Goal: Transaction & Acquisition: Obtain resource

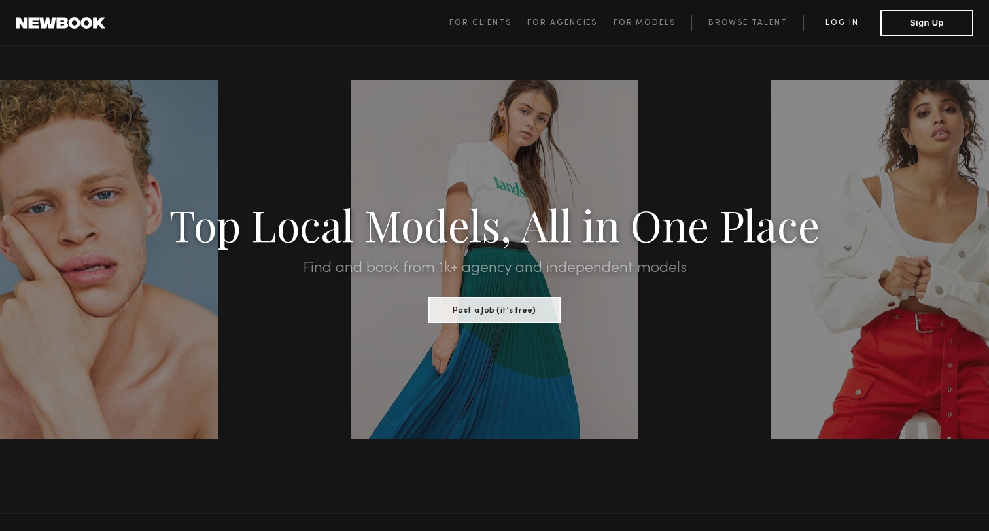
click at [840, 25] on link "Log in" at bounding box center [841, 23] width 77 height 16
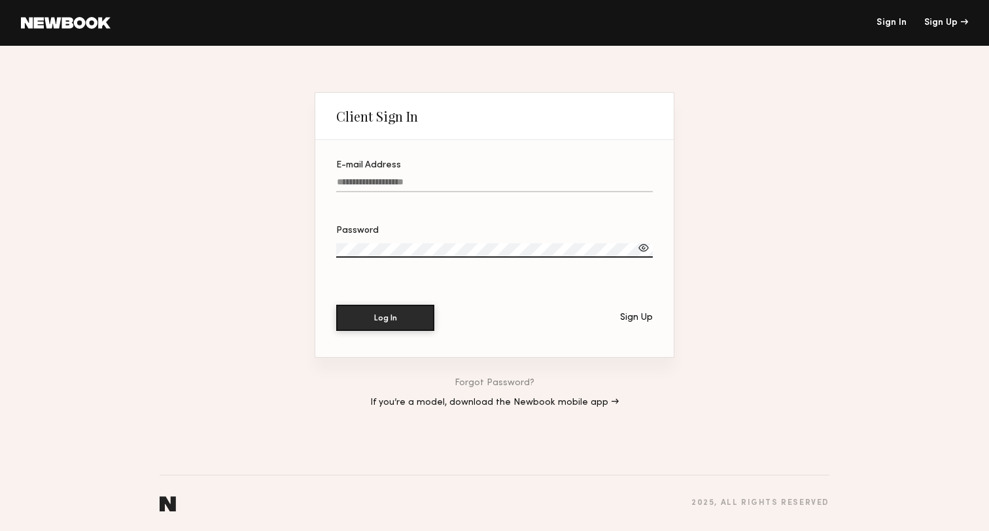
type input "**********"
click at [385, 318] on button "Log In" at bounding box center [385, 318] width 98 height 26
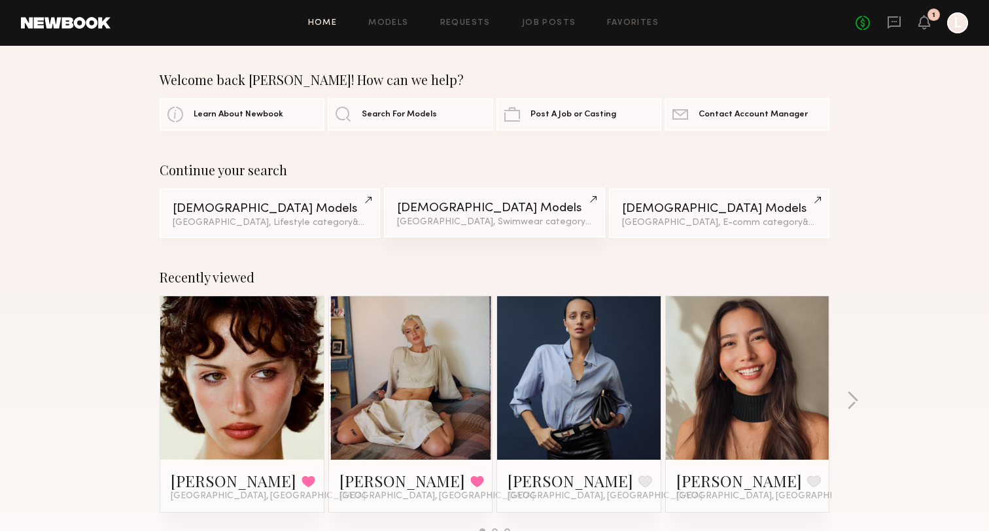
click at [468, 211] on div "Female Models" at bounding box center [494, 208] width 194 height 12
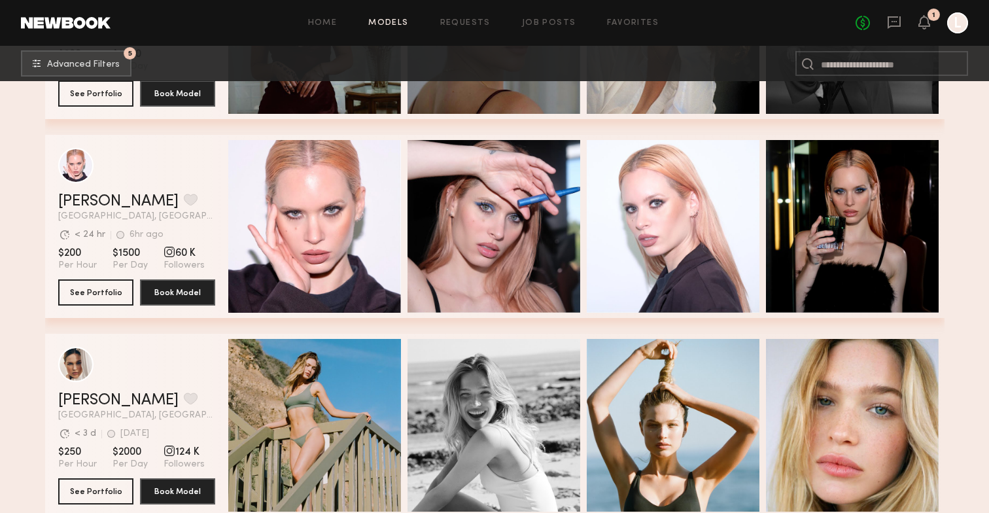
scroll to position [14297, 0]
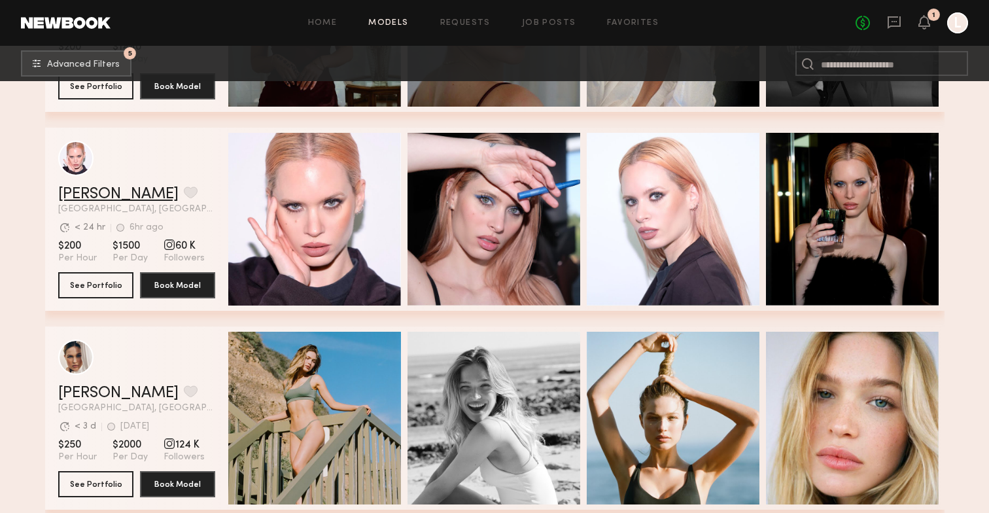
click at [108, 190] on link "Carolina B." at bounding box center [118, 194] width 120 height 16
click at [109, 482] on button "See Portfolio" at bounding box center [95, 483] width 75 height 26
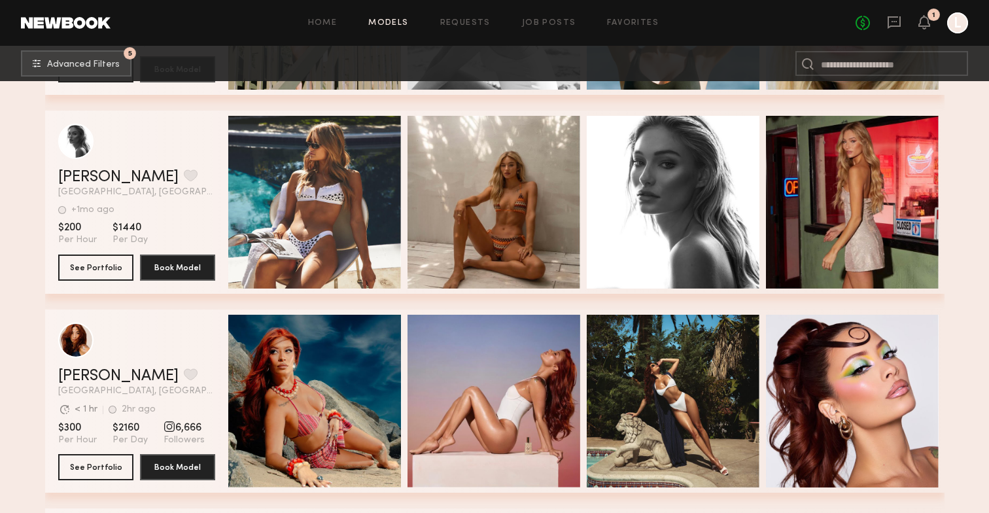
scroll to position [14720, 0]
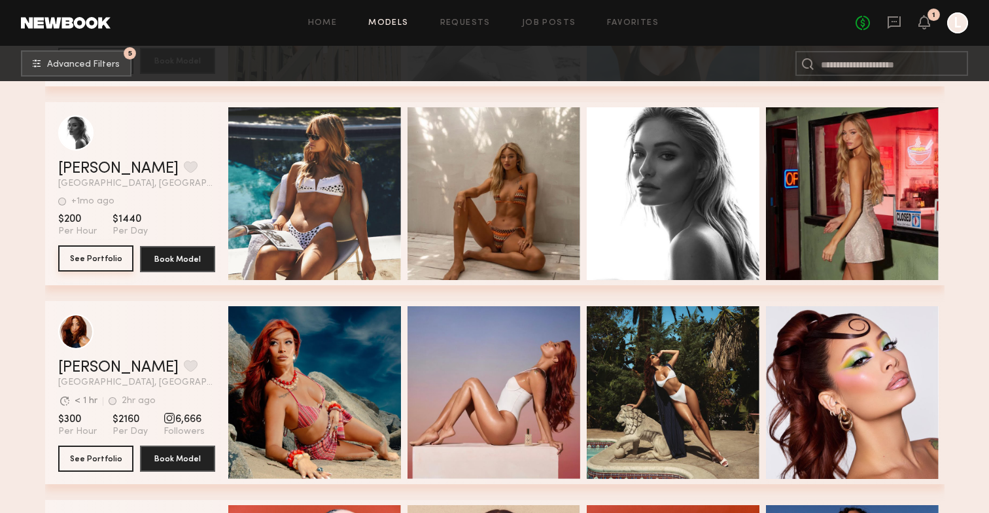
click at [93, 266] on button "See Portfolio" at bounding box center [95, 258] width 75 height 26
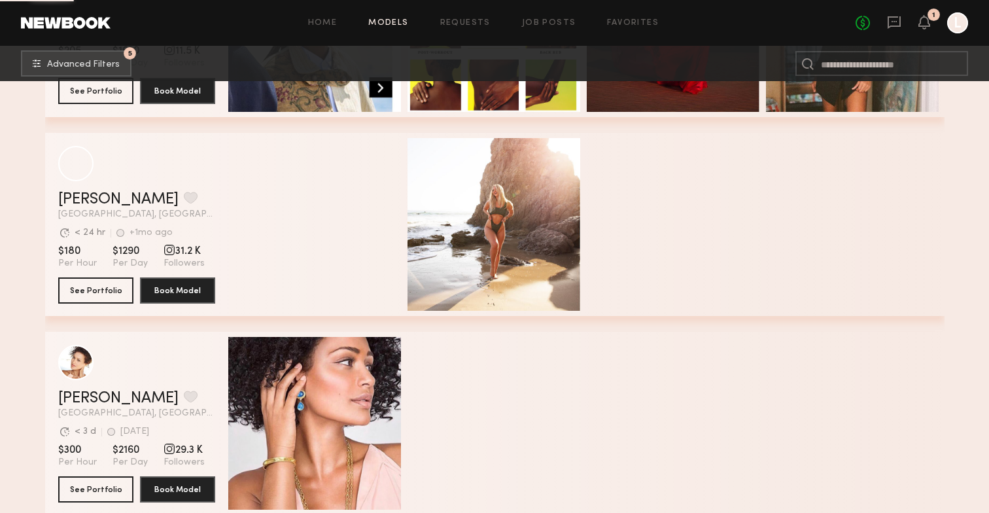
scroll to position [23043, 0]
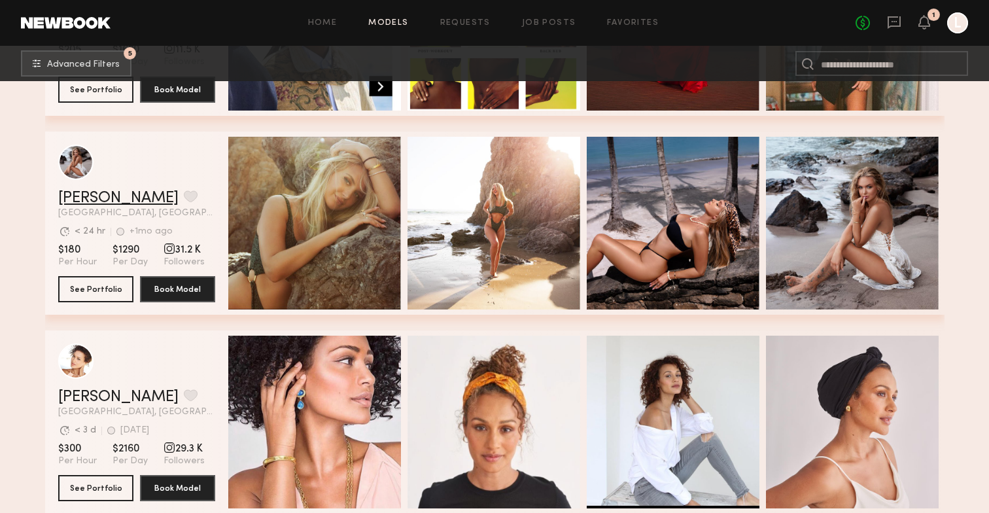
click at [105, 200] on link "Madison M." at bounding box center [118, 198] width 120 height 16
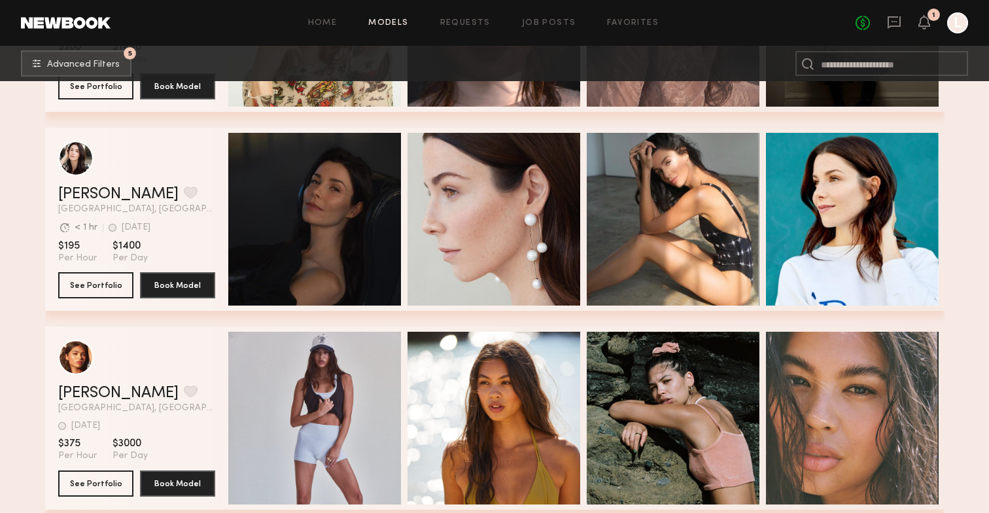
scroll to position [24848, 0]
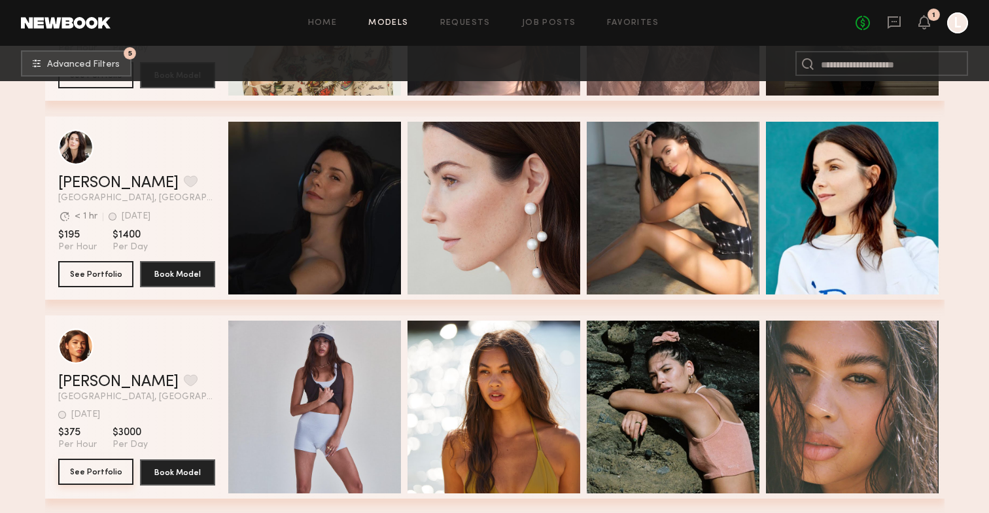
click at [113, 474] on button "See Portfolio" at bounding box center [95, 472] width 75 height 26
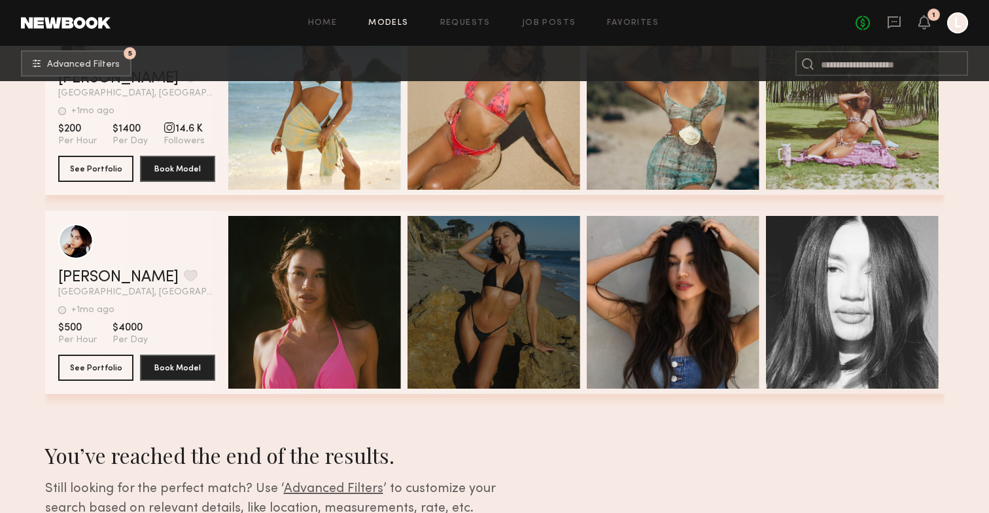
scroll to position [27538, 0]
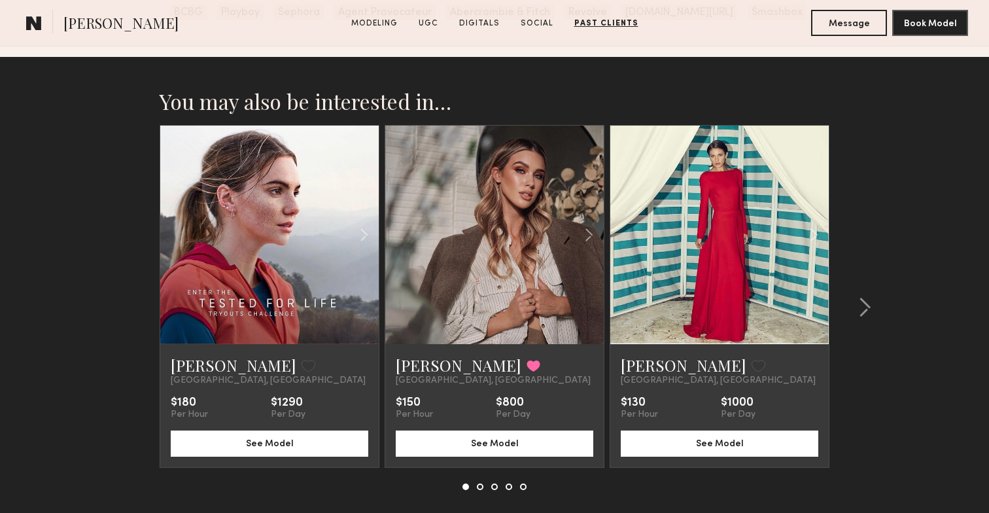
scroll to position [2543, 0]
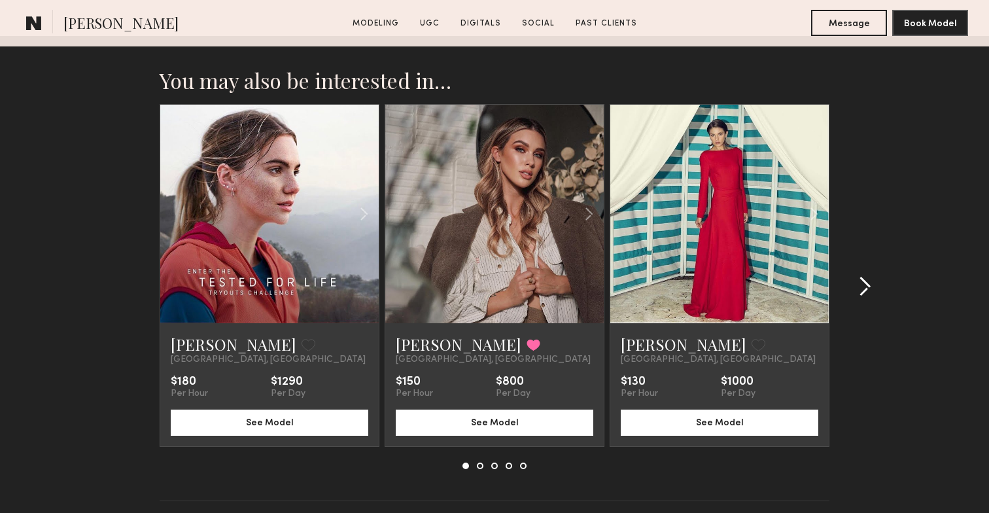
click at [865, 281] on common-icon at bounding box center [864, 286] width 13 height 21
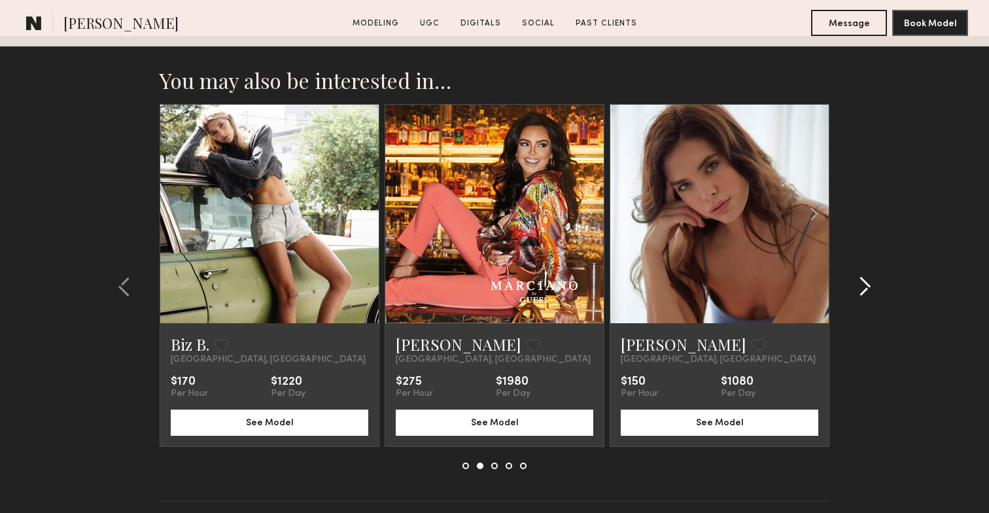
click at [865, 281] on common-icon at bounding box center [864, 286] width 13 height 21
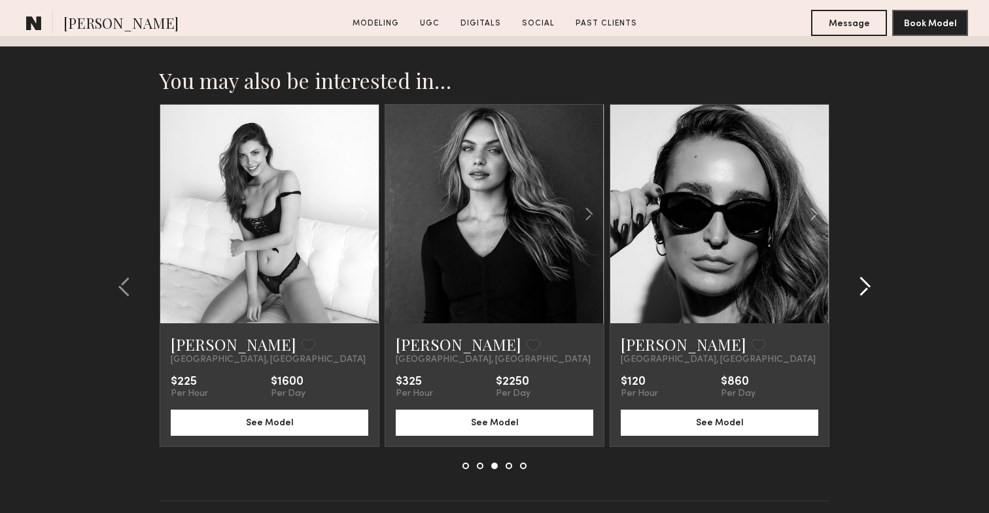
click at [865, 281] on common-icon at bounding box center [864, 286] width 13 height 21
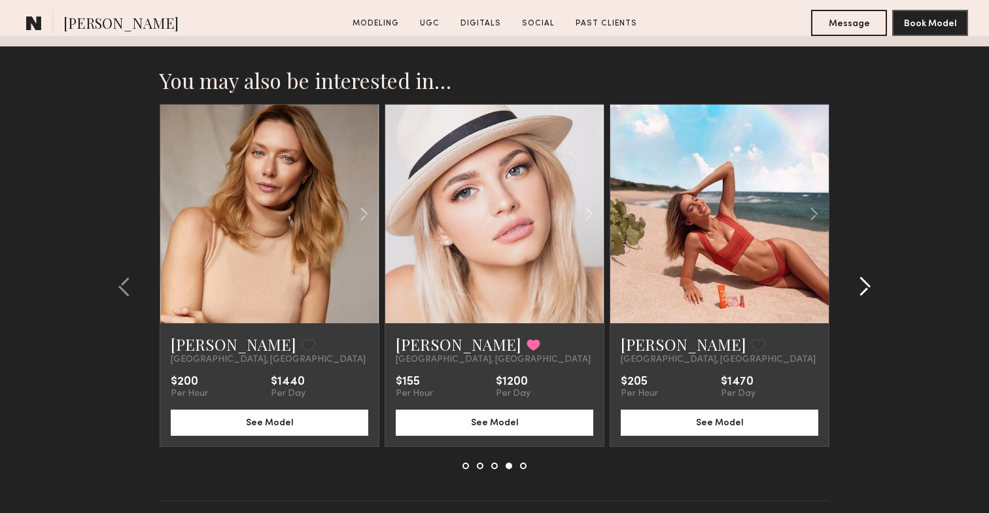
click at [865, 281] on common-icon at bounding box center [864, 286] width 13 height 21
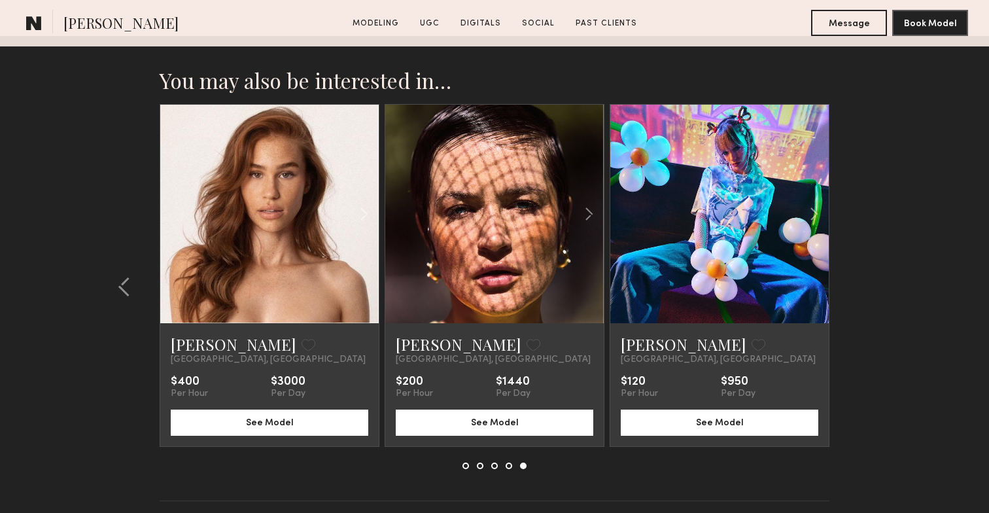
click at [865, 281] on section "You may also be interested in… Janessa G. Favorite Los Angeles, CA $180 Per Hou…" at bounding box center [494, 300] width 989 height 529
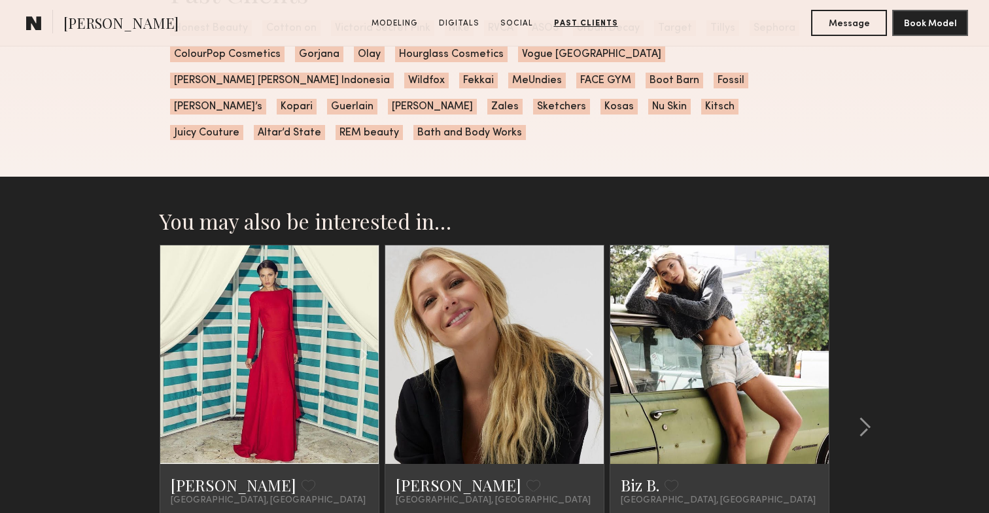
scroll to position [2053, 0]
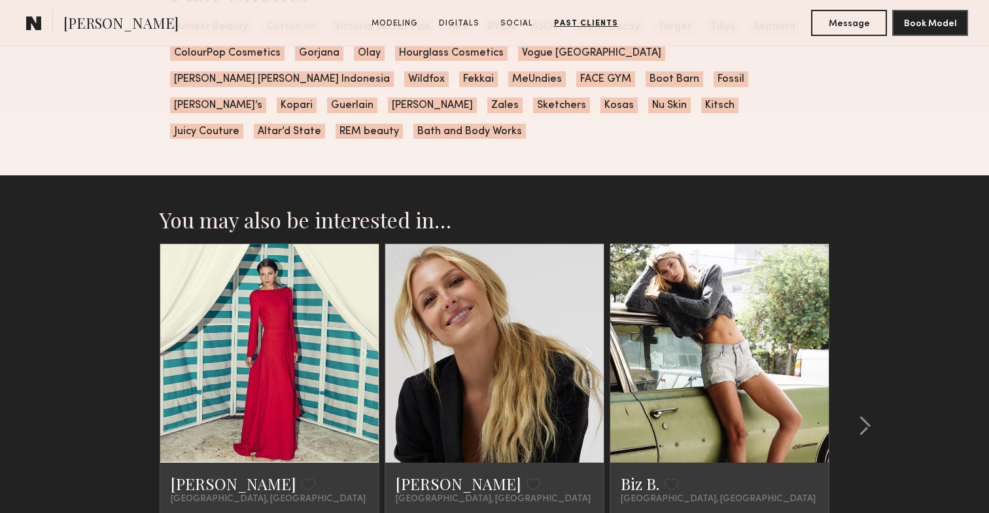
click at [684, 254] on link at bounding box center [719, 353] width 75 height 218
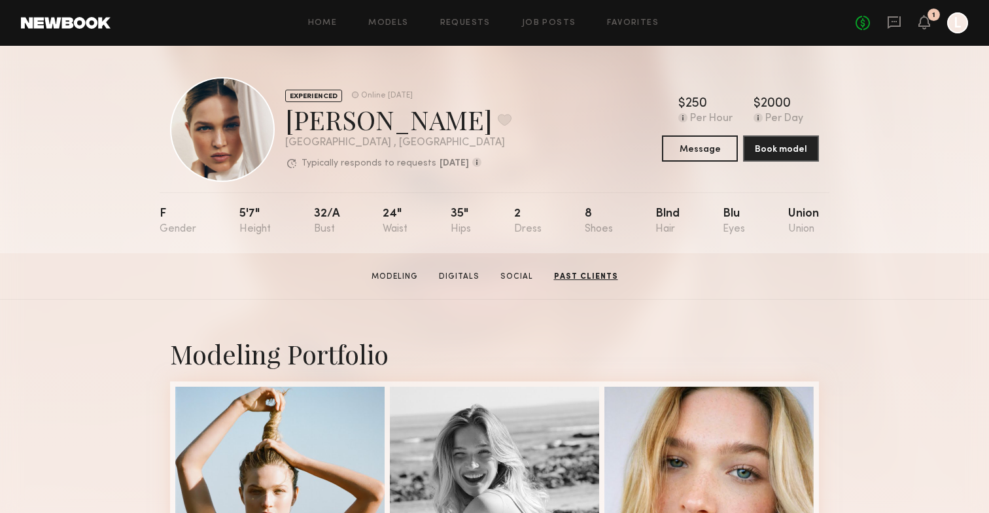
scroll to position [0, 0]
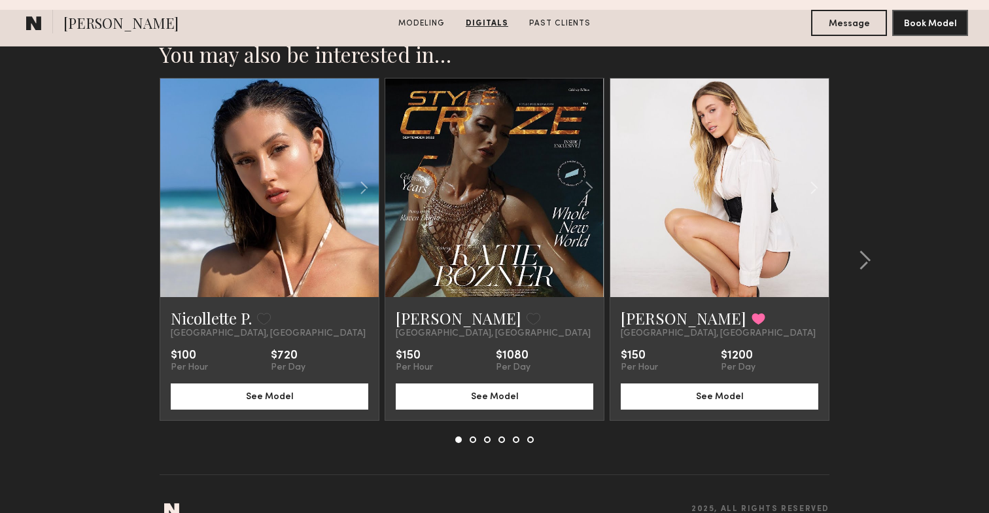
scroll to position [2046, 0]
